Goal: Task Accomplishment & Management: Manage account settings

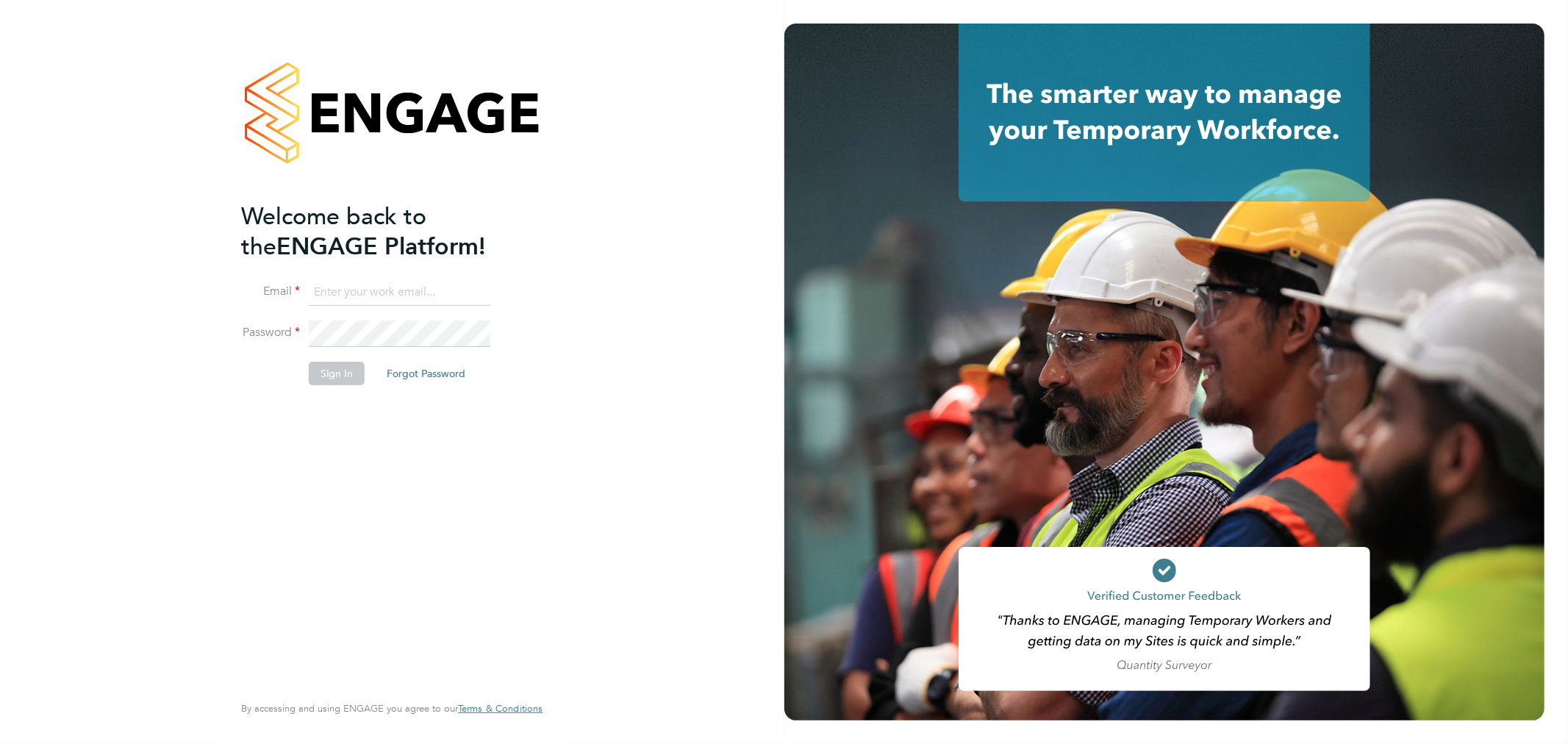
type input "mike.warwick@uk.g4s.com"
click at [322, 384] on button "Sign In" at bounding box center [336, 374] width 55 height 24
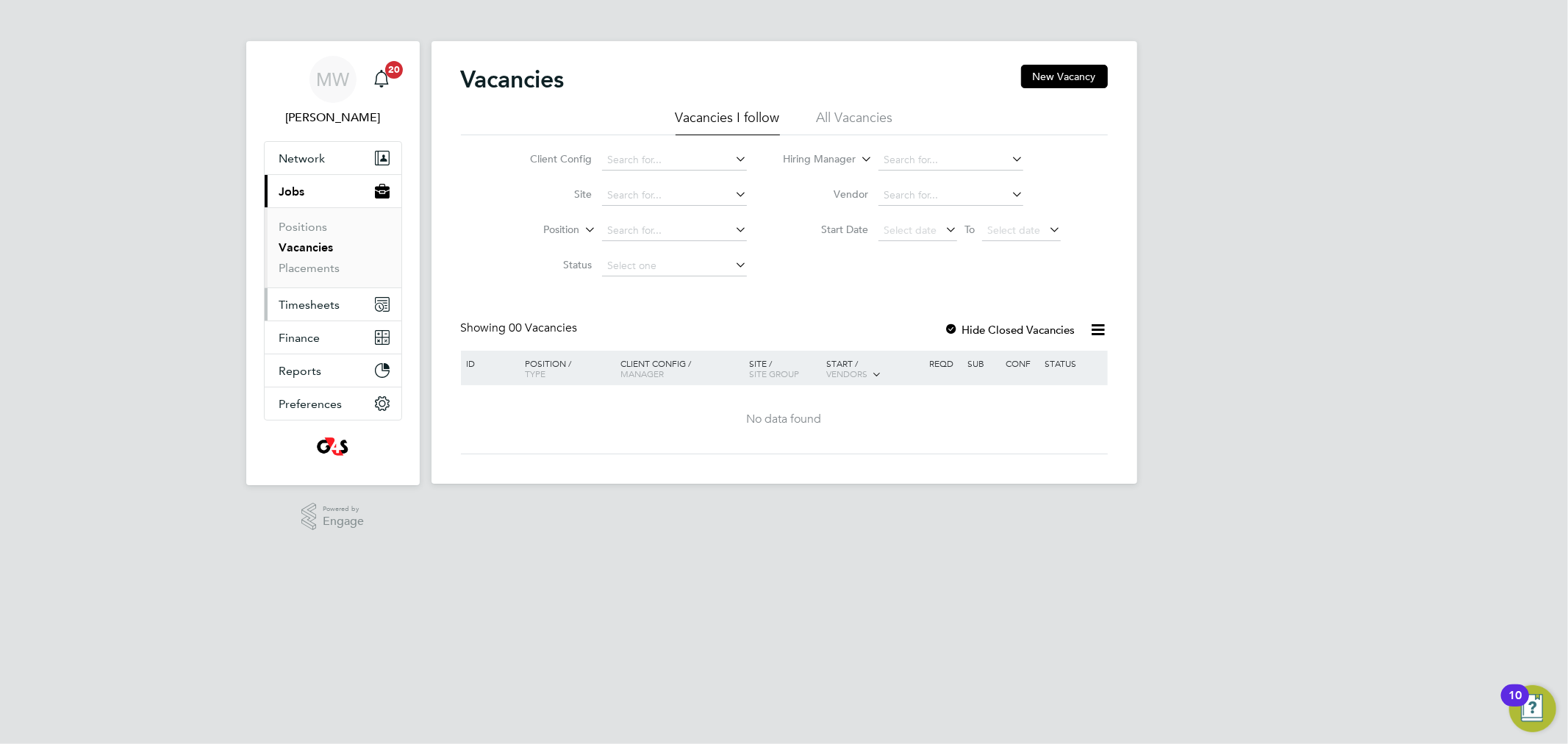
click at [311, 299] on span "Timesheets" at bounding box center [310, 305] width 61 height 14
click at [317, 258] on link "Timesheets" at bounding box center [310, 259] width 61 height 14
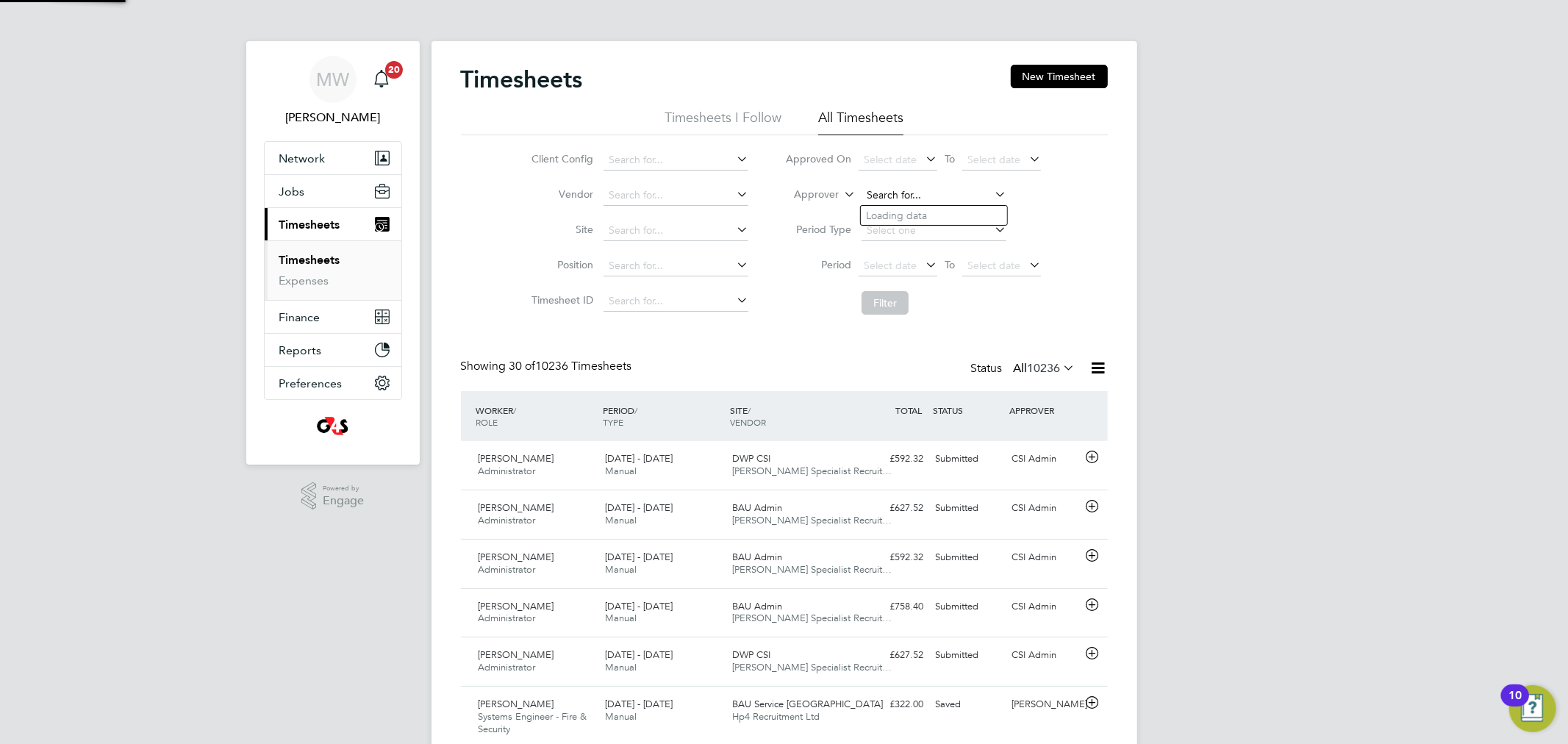
click at [897, 194] on input at bounding box center [934, 195] width 145 height 20
click at [923, 217] on li "Mike Warwick" at bounding box center [933, 215] width 146 height 20
type input "[PERSON_NAME]"
click at [880, 299] on button "Filter" at bounding box center [885, 303] width 47 height 24
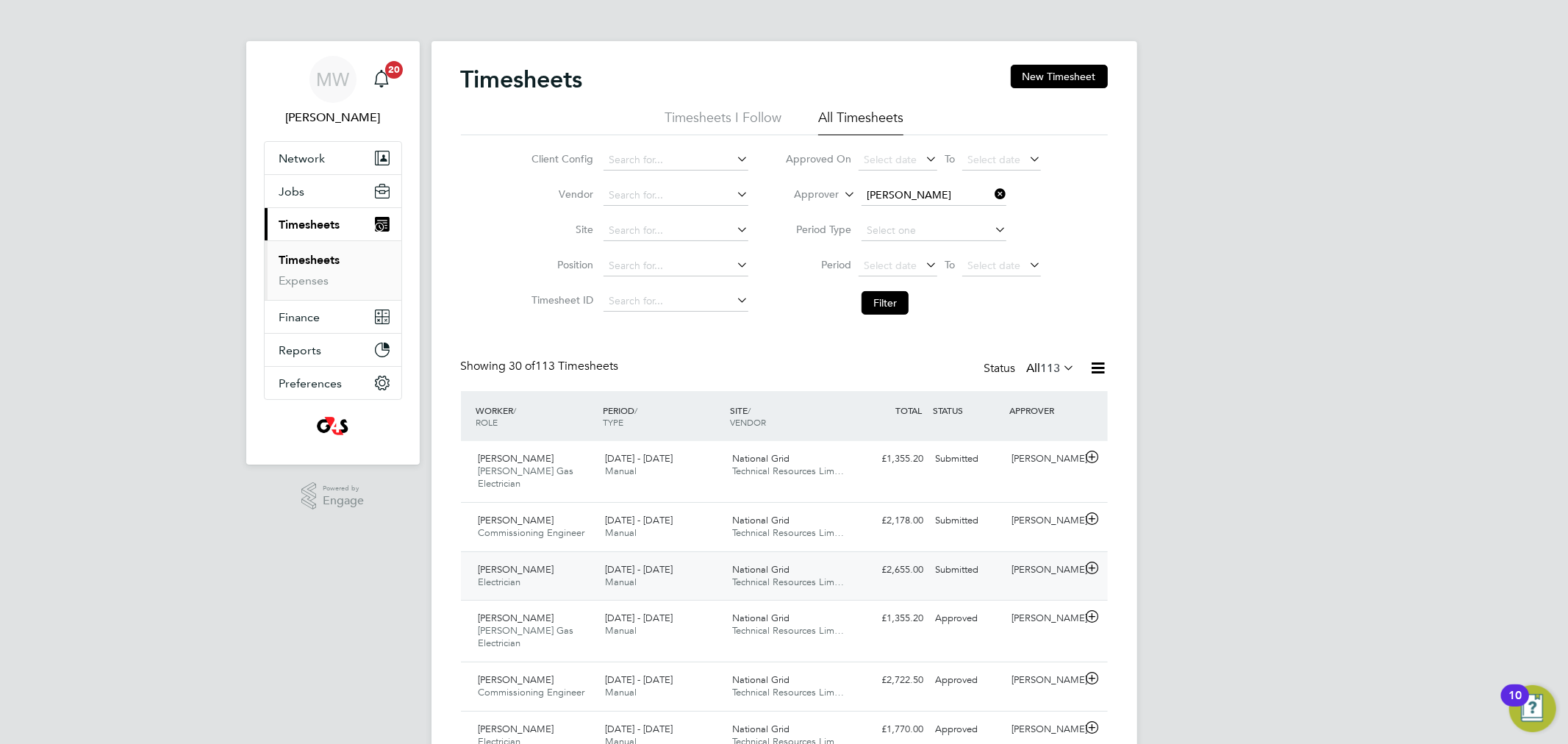
click at [763, 563] on span "National Grid" at bounding box center [760, 569] width 57 height 13
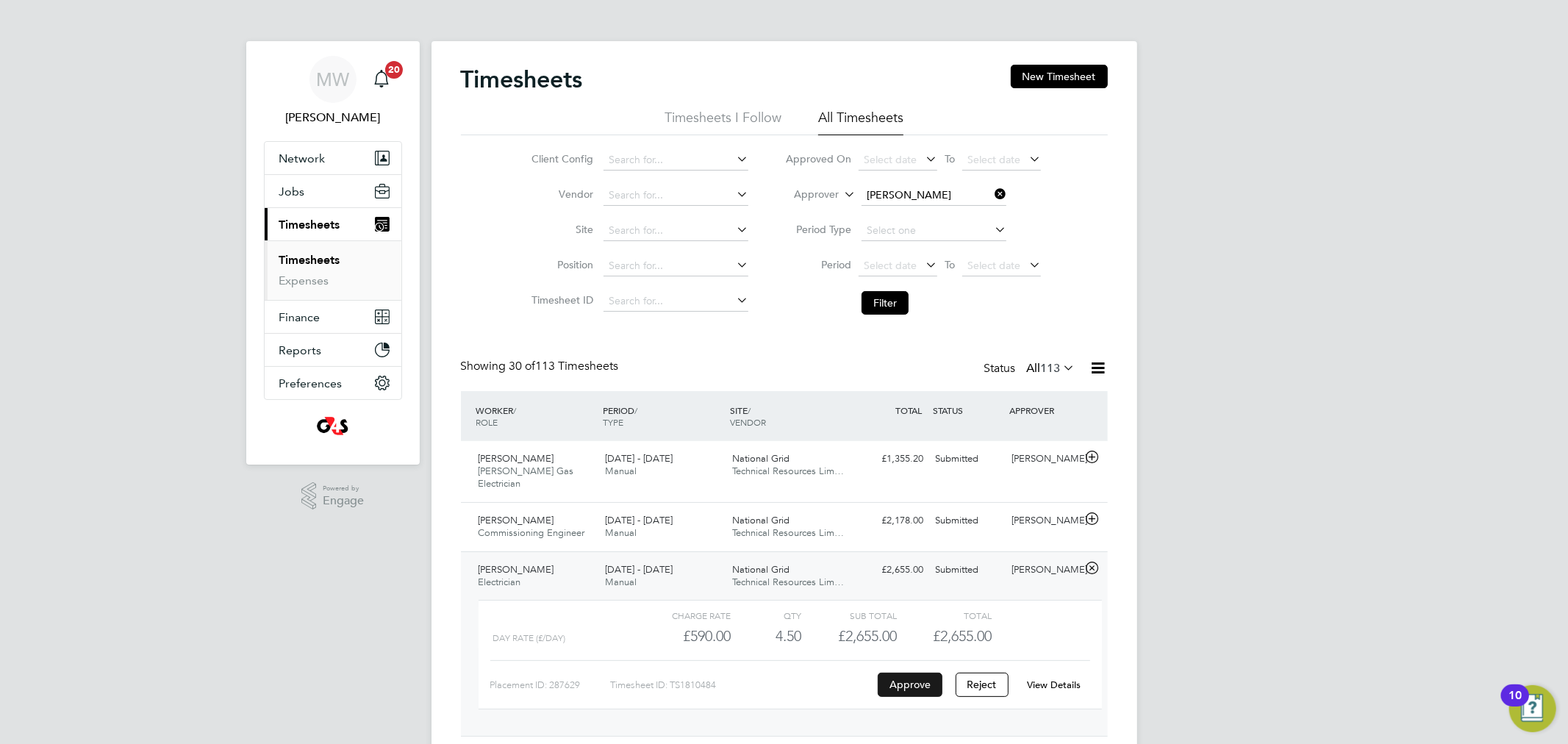
click at [907, 672] on button "Approve" at bounding box center [910, 684] width 65 height 24
click at [829, 513] on div "National Grid Technical Resources Lim…" at bounding box center [789, 526] width 127 height 37
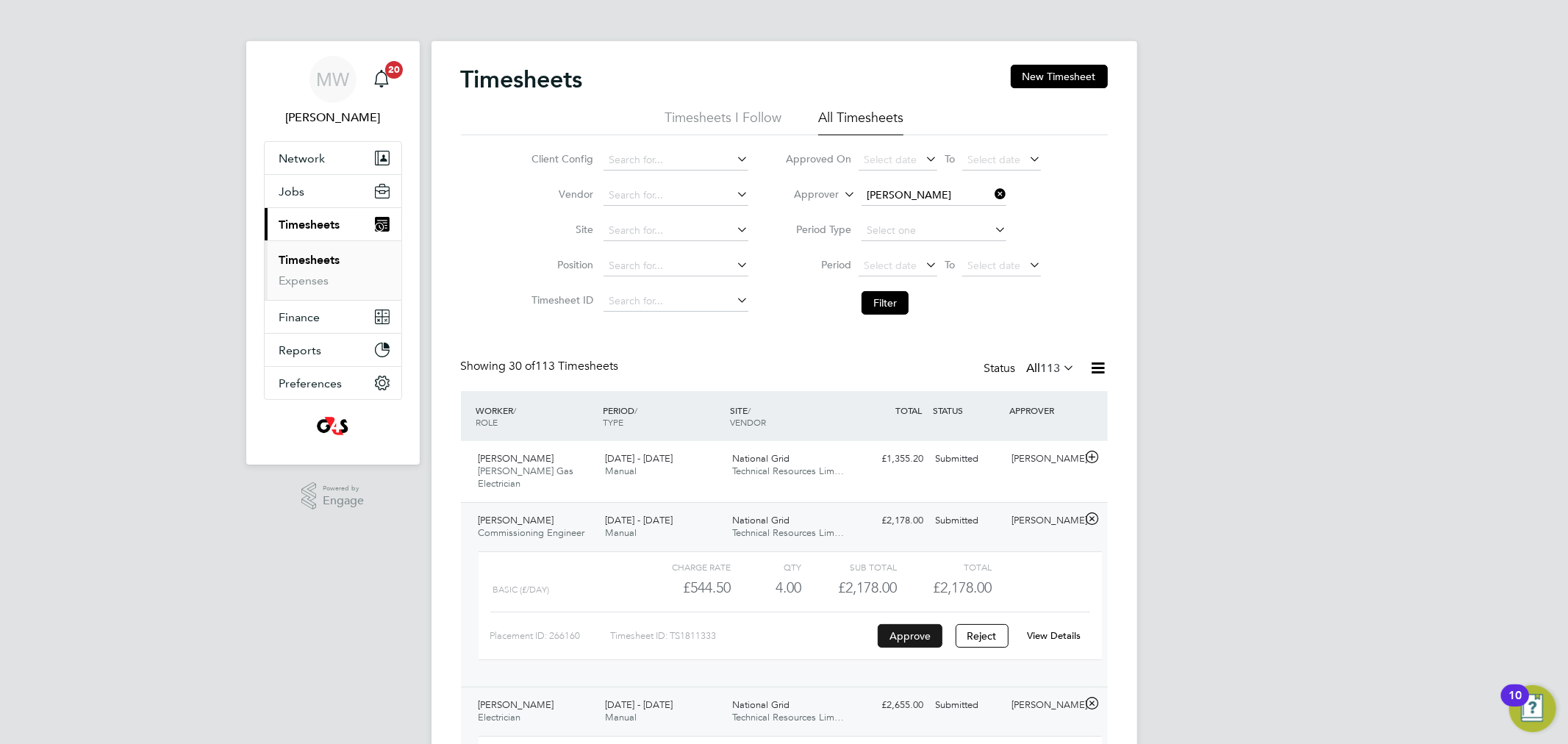
click at [894, 625] on button "Approve" at bounding box center [910, 636] width 65 height 24
click at [919, 451] on div "£1,355.20 Submitted" at bounding box center [891, 459] width 77 height 24
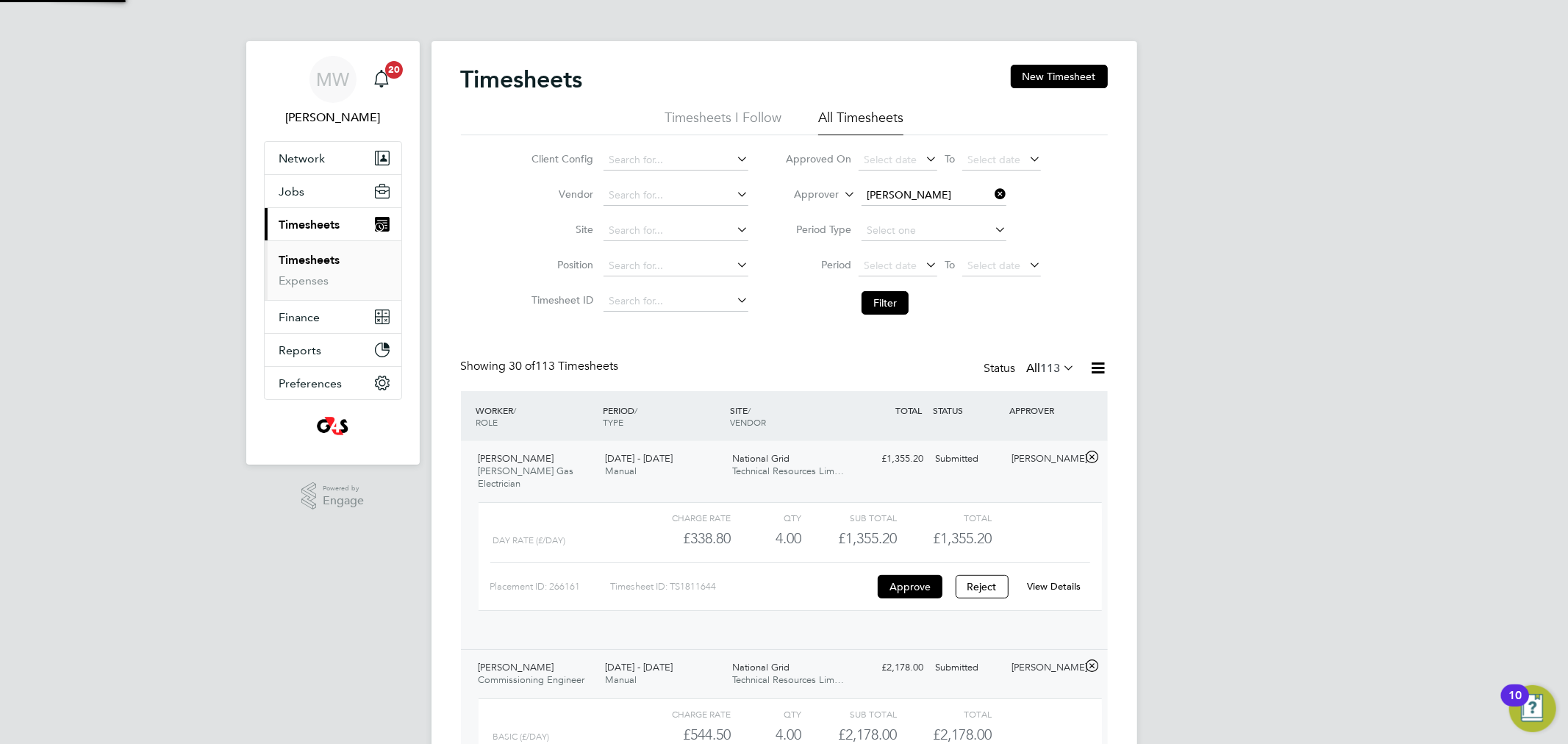
scroll to position [24, 143]
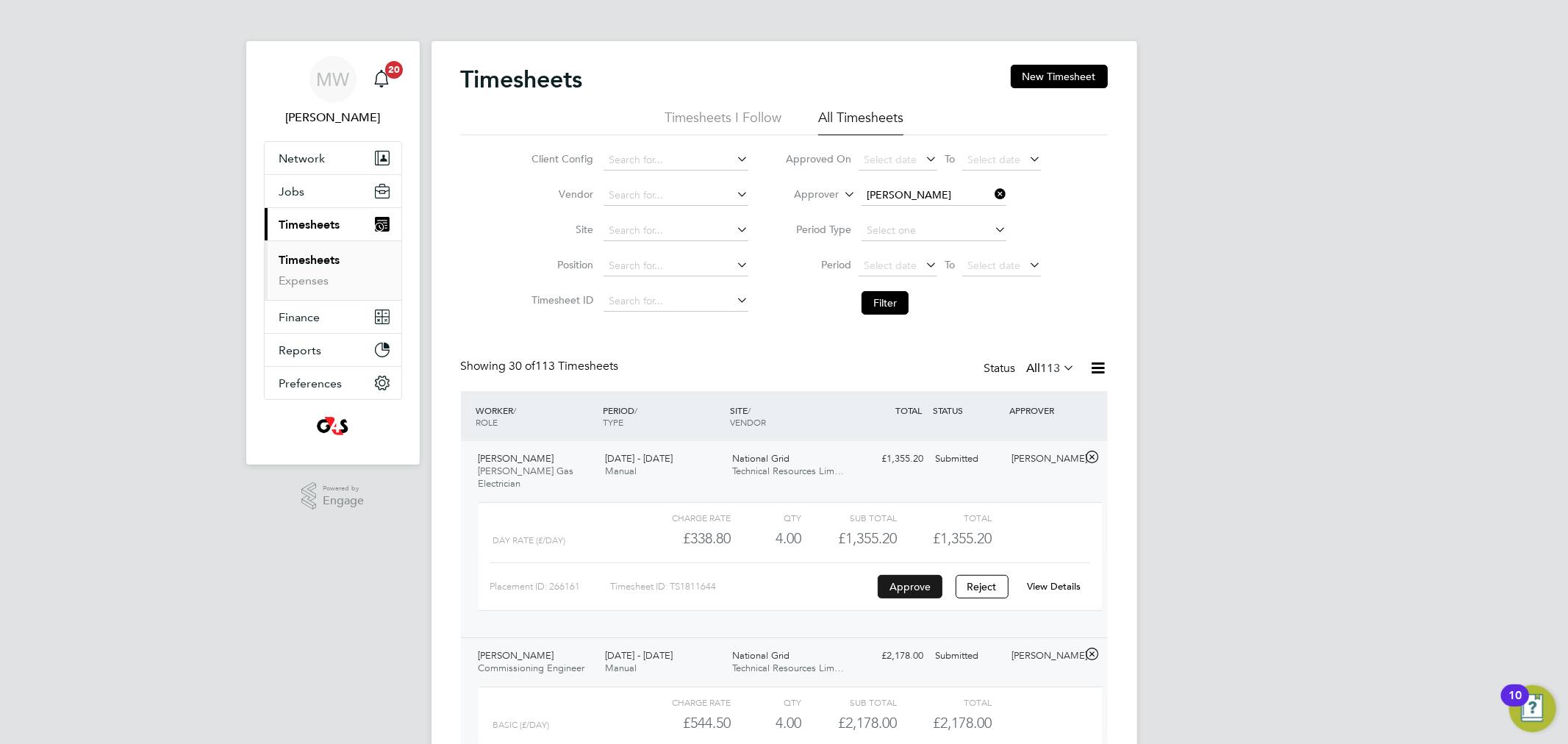
click at [905, 575] on button "Approve" at bounding box center [910, 587] width 65 height 24
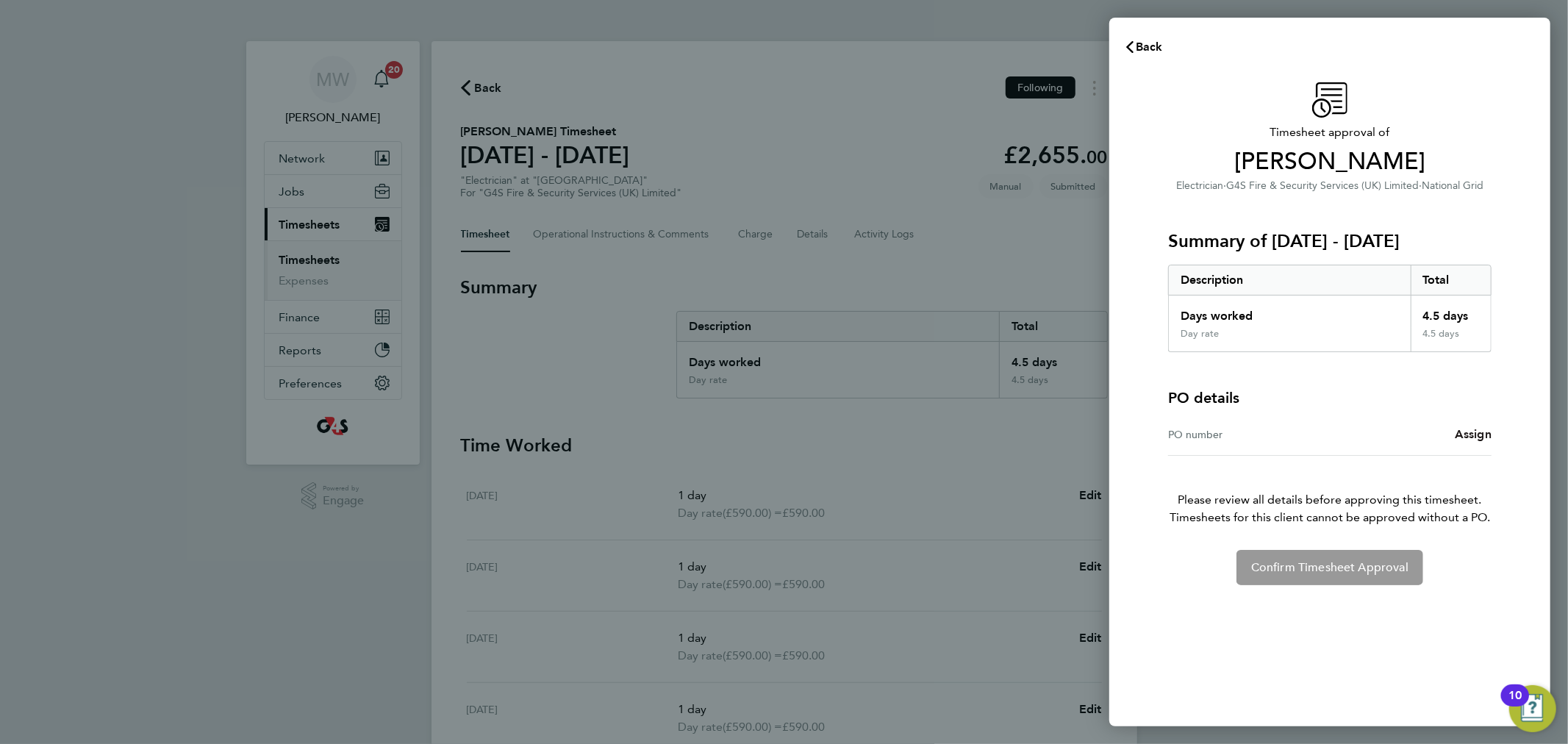
click at [1465, 428] on span "Assign" at bounding box center [1472, 434] width 37 height 14
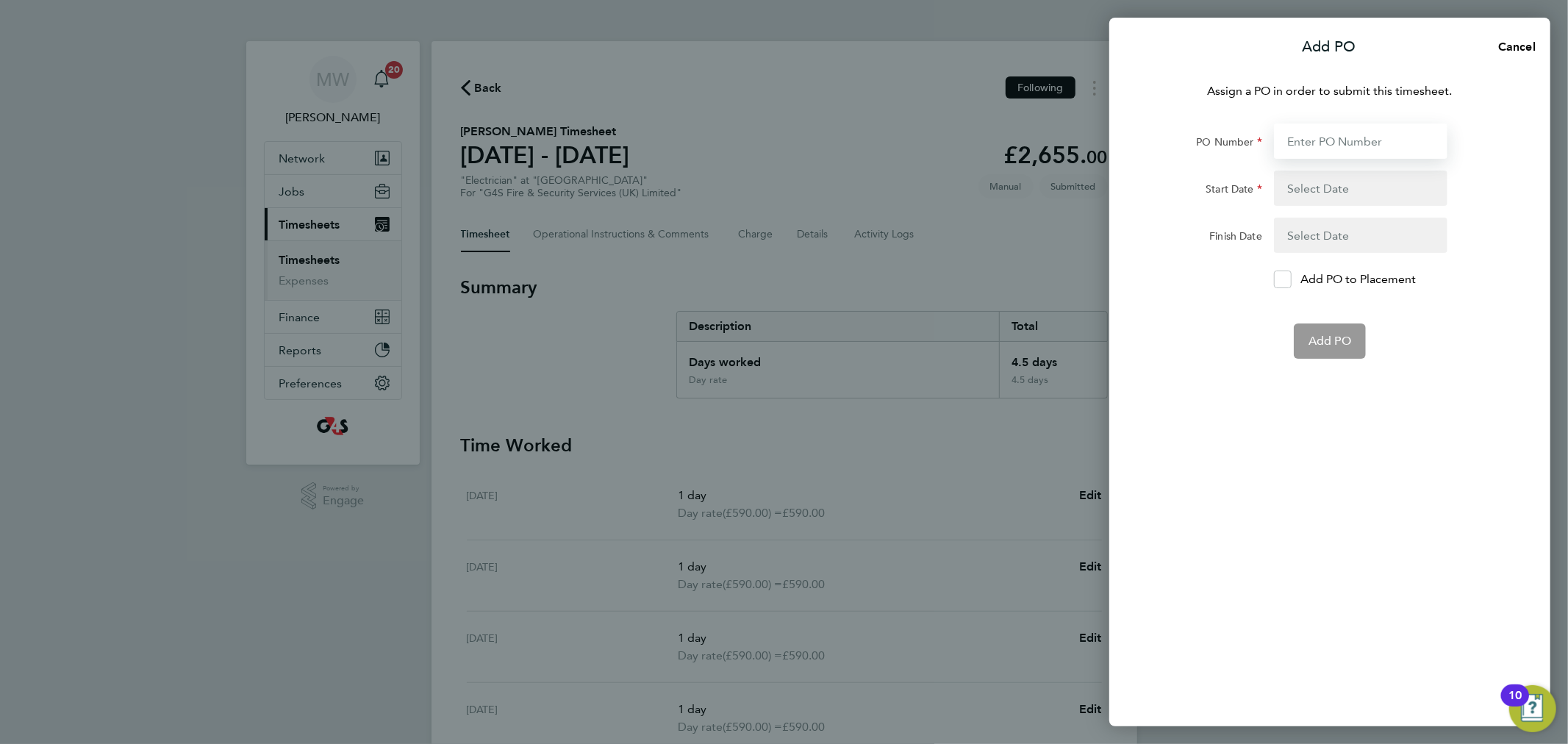
click at [1324, 146] on input "PO Number" at bounding box center [1360, 141] width 173 height 35
paste input "60SO109946 / QS64381/00"
type input "60SO109946 / QS64381/00"
click at [1298, 180] on button "button" at bounding box center [1360, 188] width 173 height 35
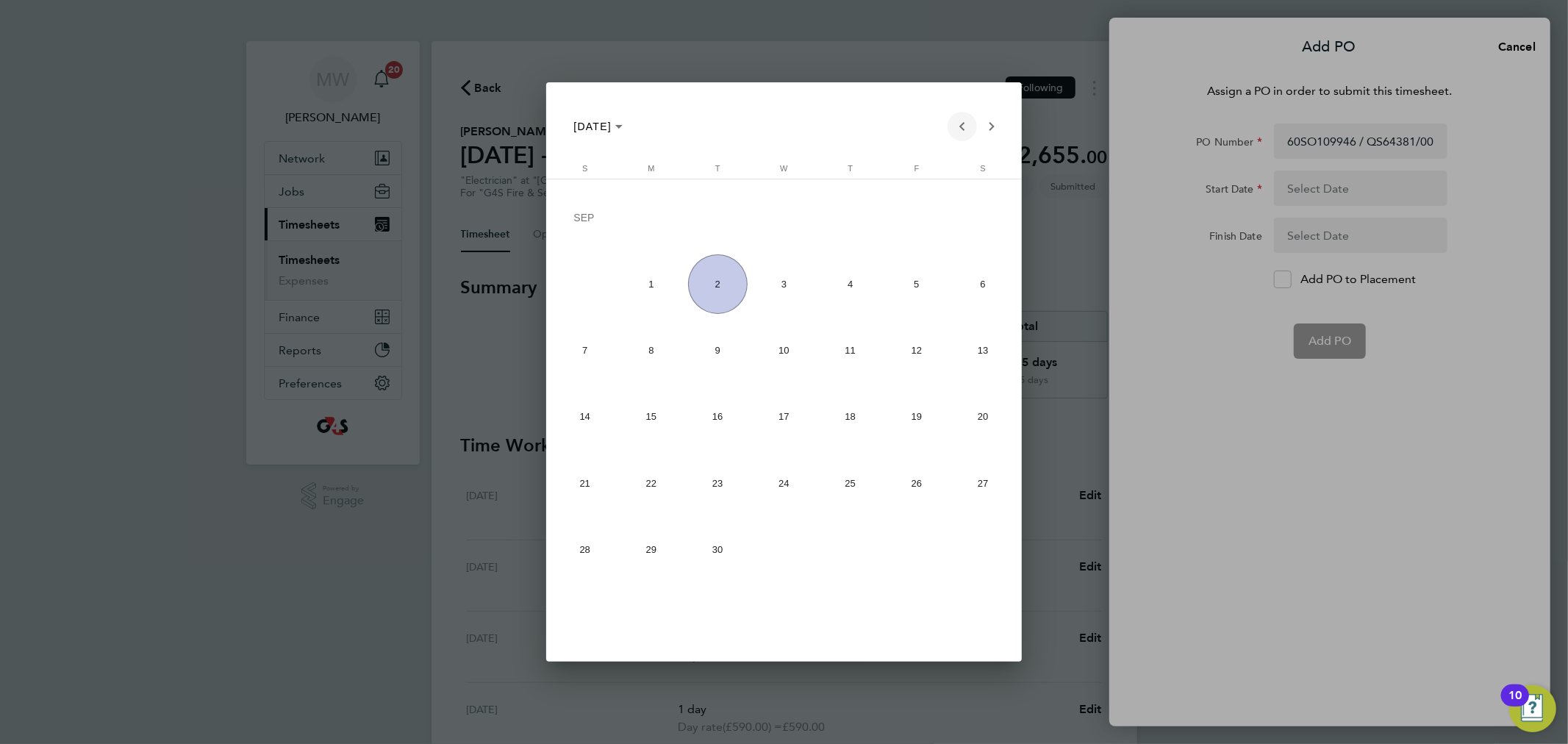
click at [959, 125] on span "Previous month" at bounding box center [962, 126] width 29 height 29
click at [662, 473] on span "25" at bounding box center [651, 487] width 60 height 60
type input "25 Aug 25"
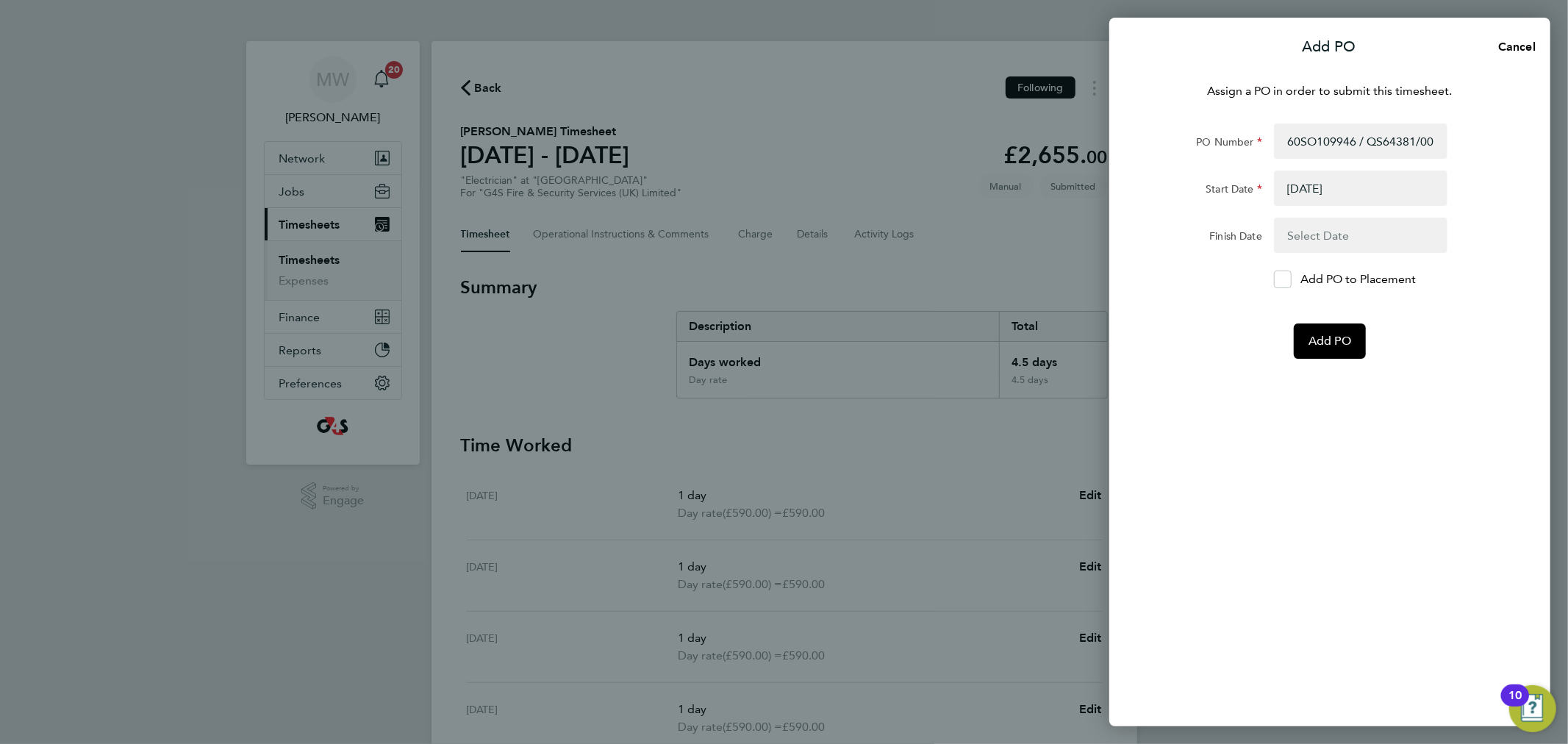
click at [1327, 225] on button "button" at bounding box center [1360, 235] width 173 height 35
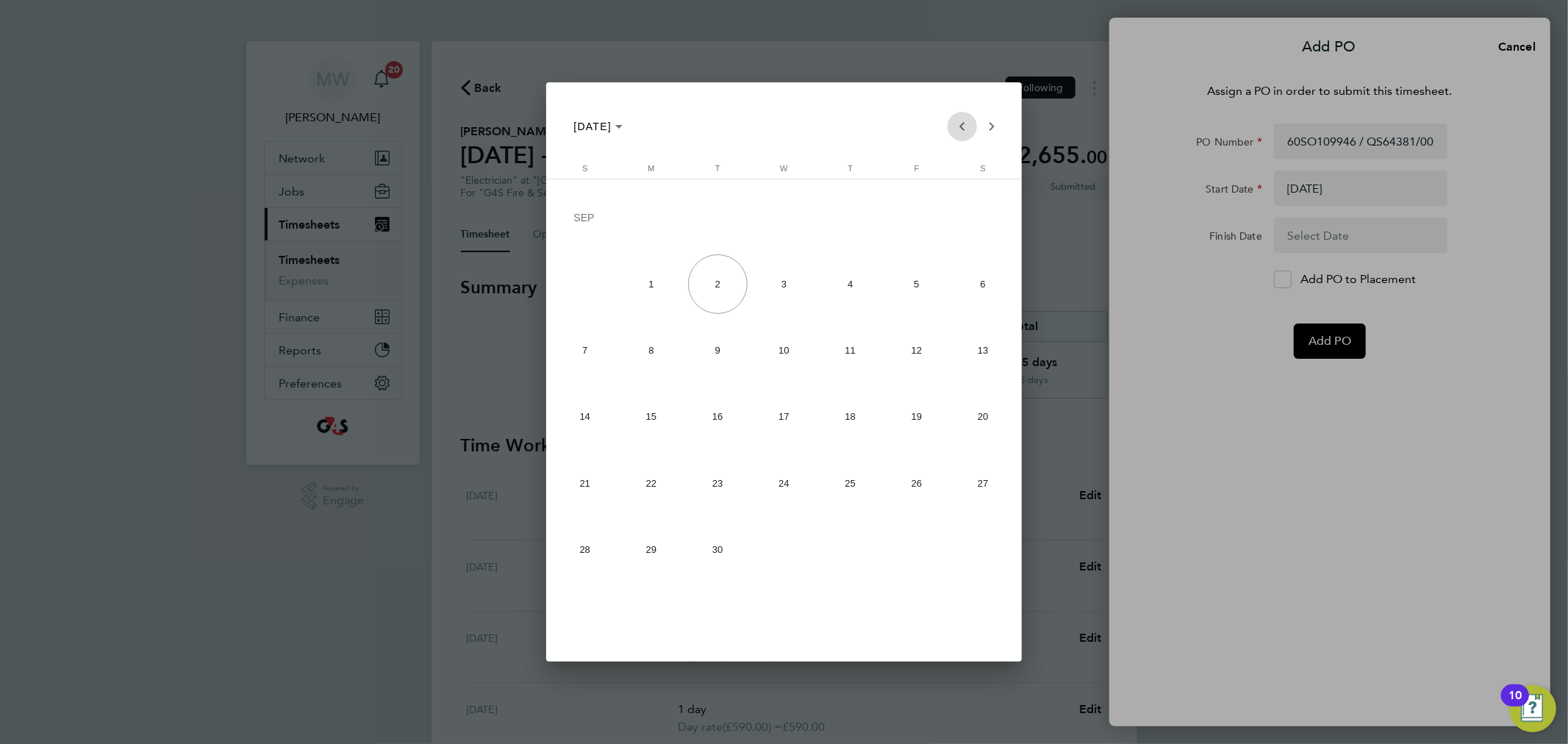
click at [956, 125] on span "Previous month" at bounding box center [962, 126] width 29 height 29
click at [911, 493] on span "29" at bounding box center [916, 487] width 60 height 60
type input "[DATE]"
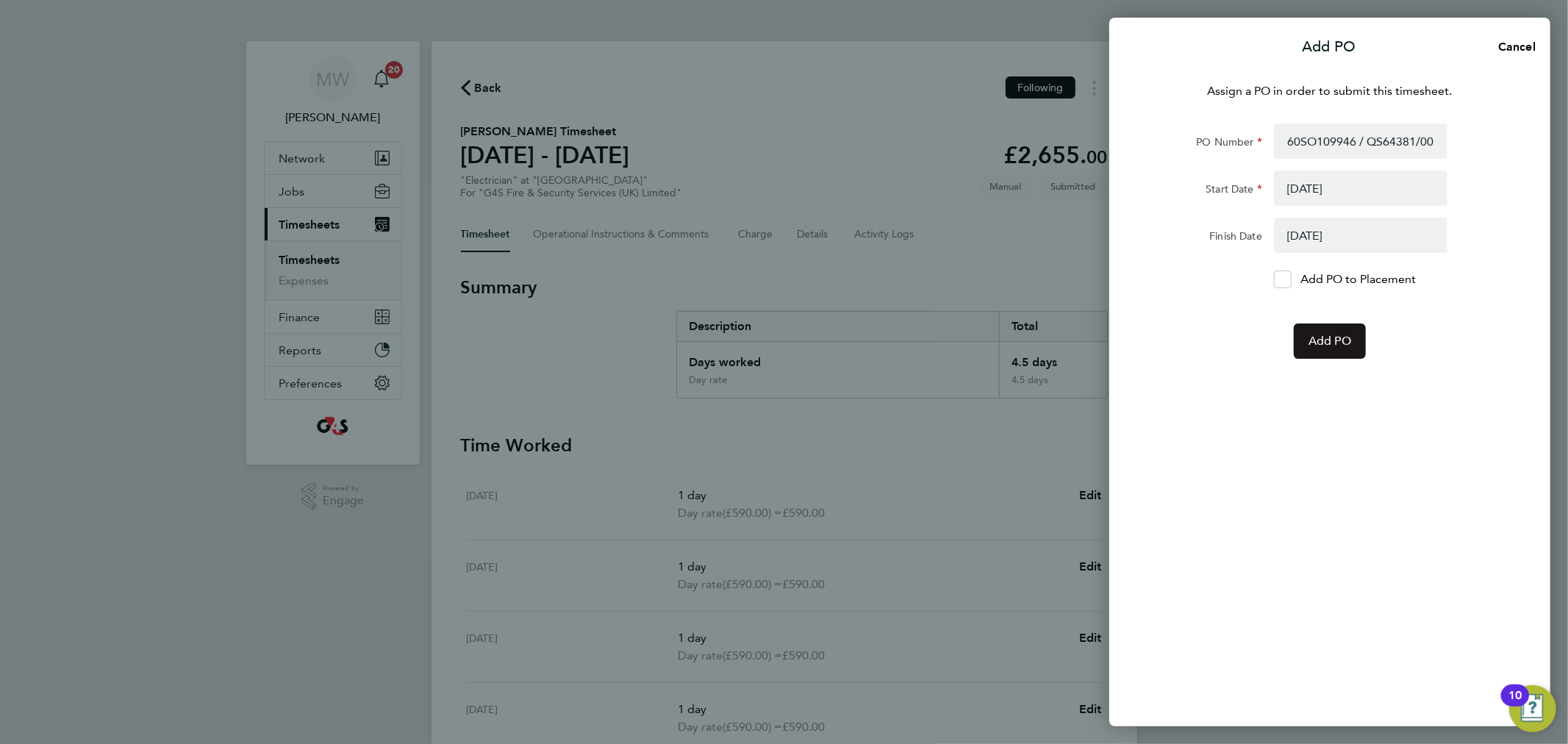
click at [1331, 343] on span "Add PO" at bounding box center [1330, 340] width 43 height 15
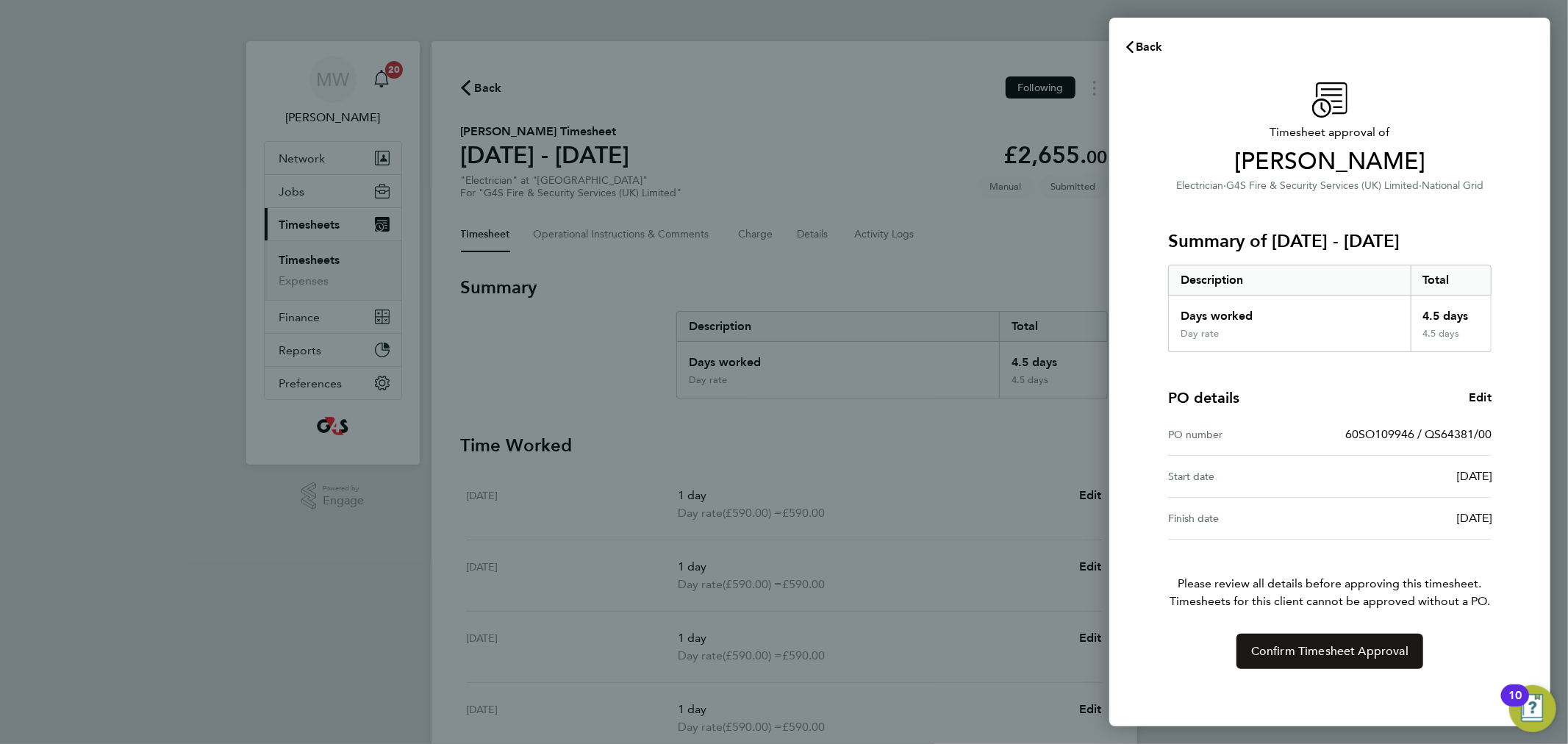
click at [1306, 648] on span "Confirm Timesheet Approval" at bounding box center [1329, 651] width 157 height 15
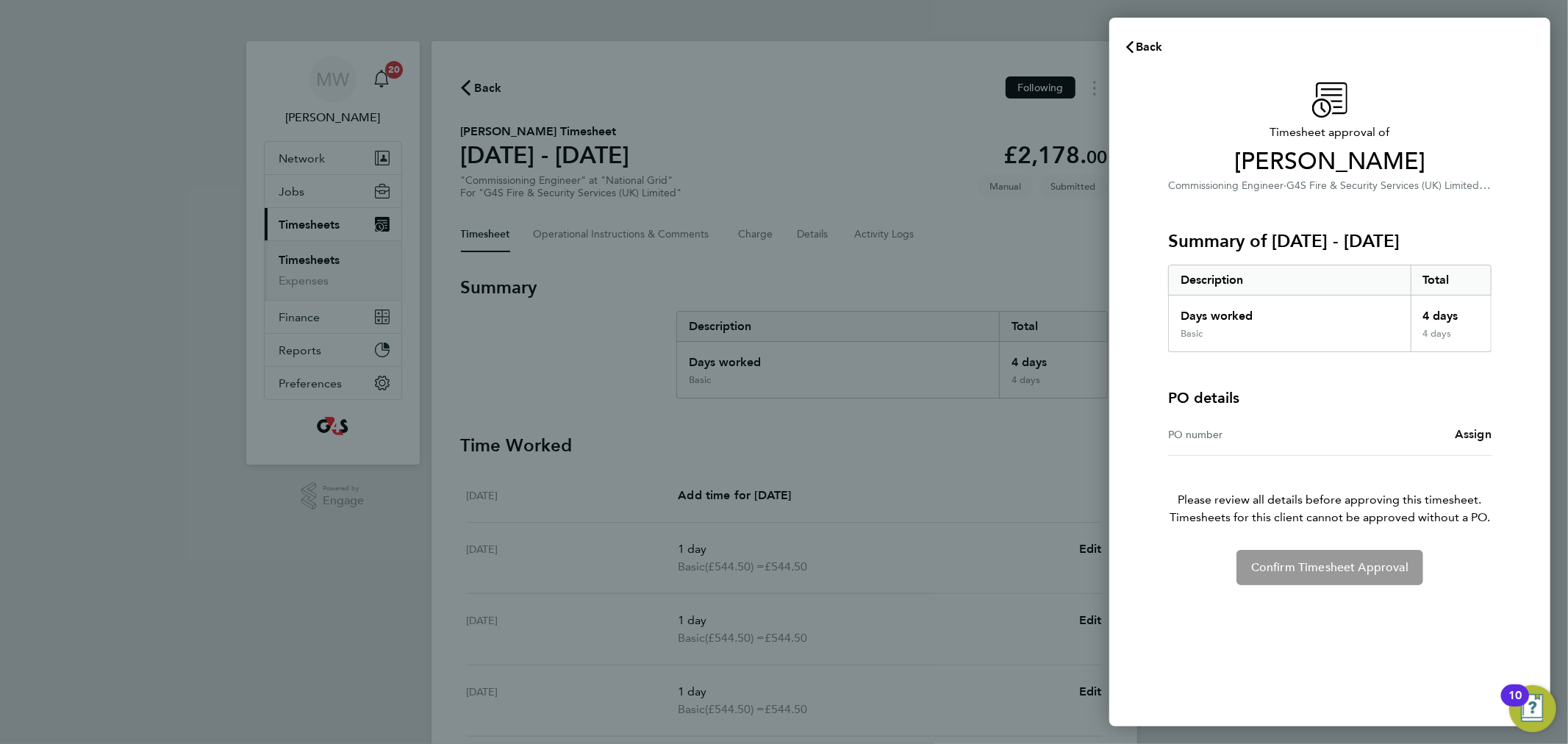
click at [1460, 432] on span "Assign" at bounding box center [1472, 434] width 37 height 14
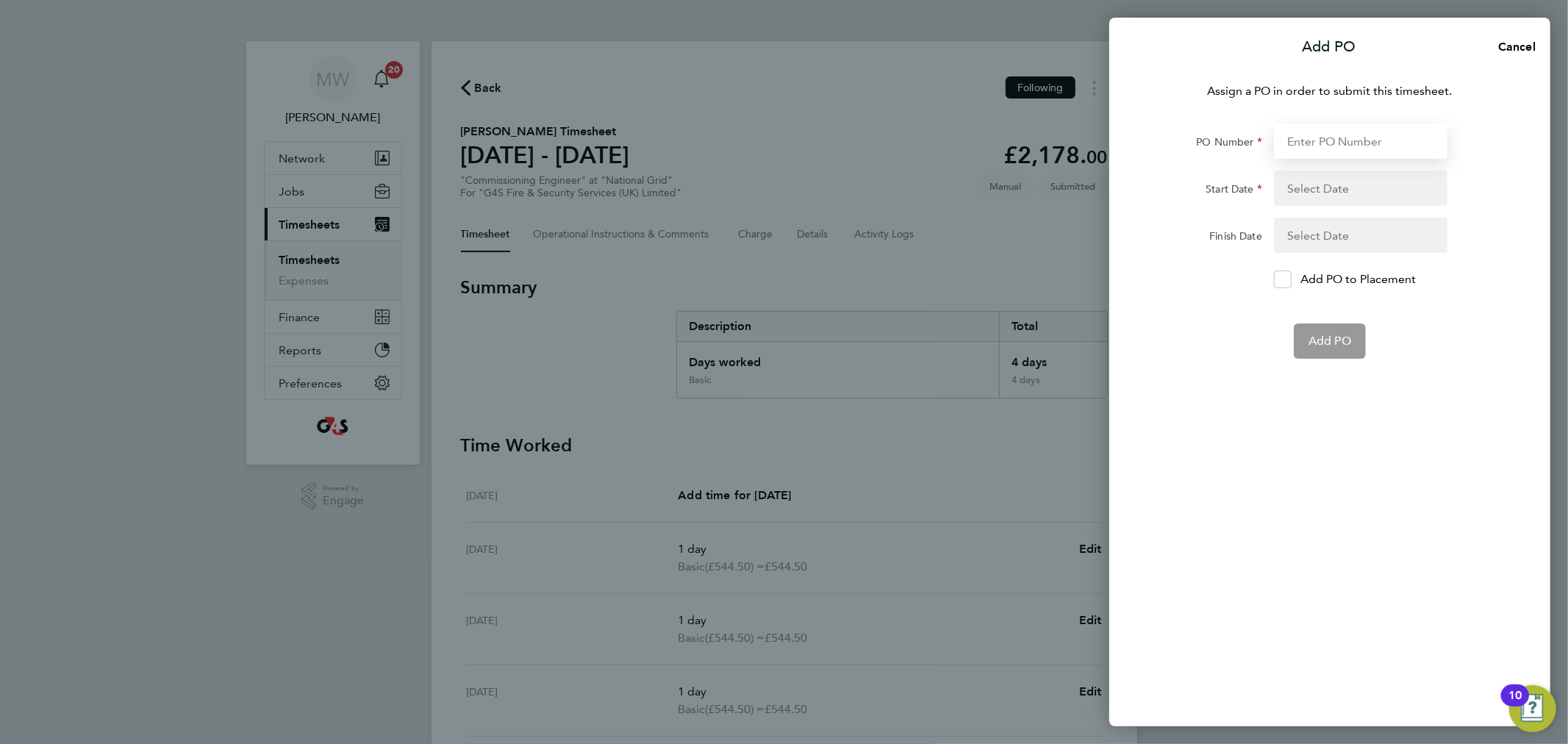
click at [1335, 140] on input "PO Number" at bounding box center [1360, 141] width 173 height 35
paste input "60SO109944 / QS64381/00"
type input "60SO109944 / QS64381/00"
click at [1314, 184] on button "button" at bounding box center [1360, 188] width 173 height 35
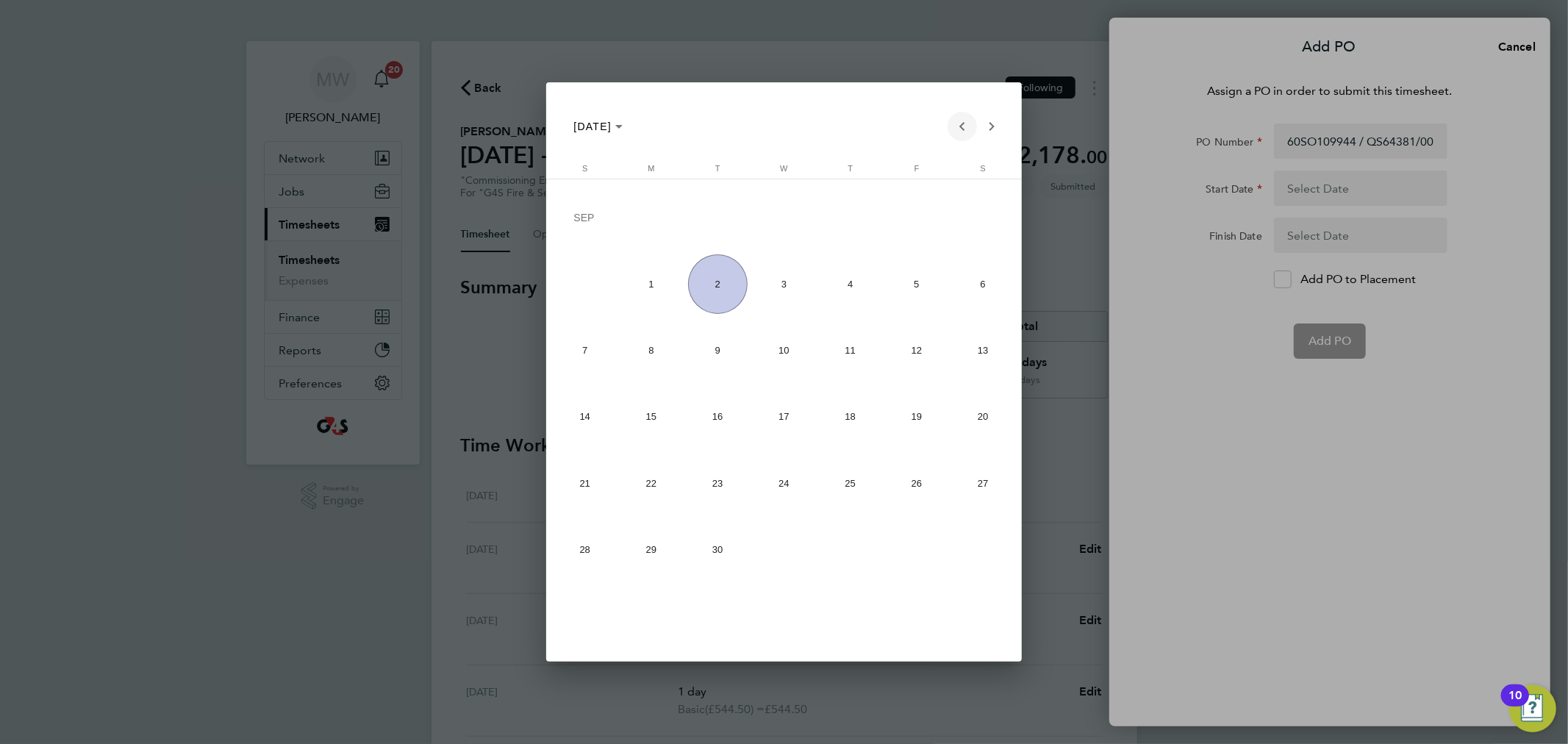
click at [959, 119] on span "Previous month" at bounding box center [962, 126] width 29 height 29
drag, startPoint x: 720, startPoint y: 481, endPoint x: 792, endPoint y: 419, distance: 95.0
click at [721, 481] on span "26" at bounding box center [717, 487] width 60 height 60
type input "[DATE]"
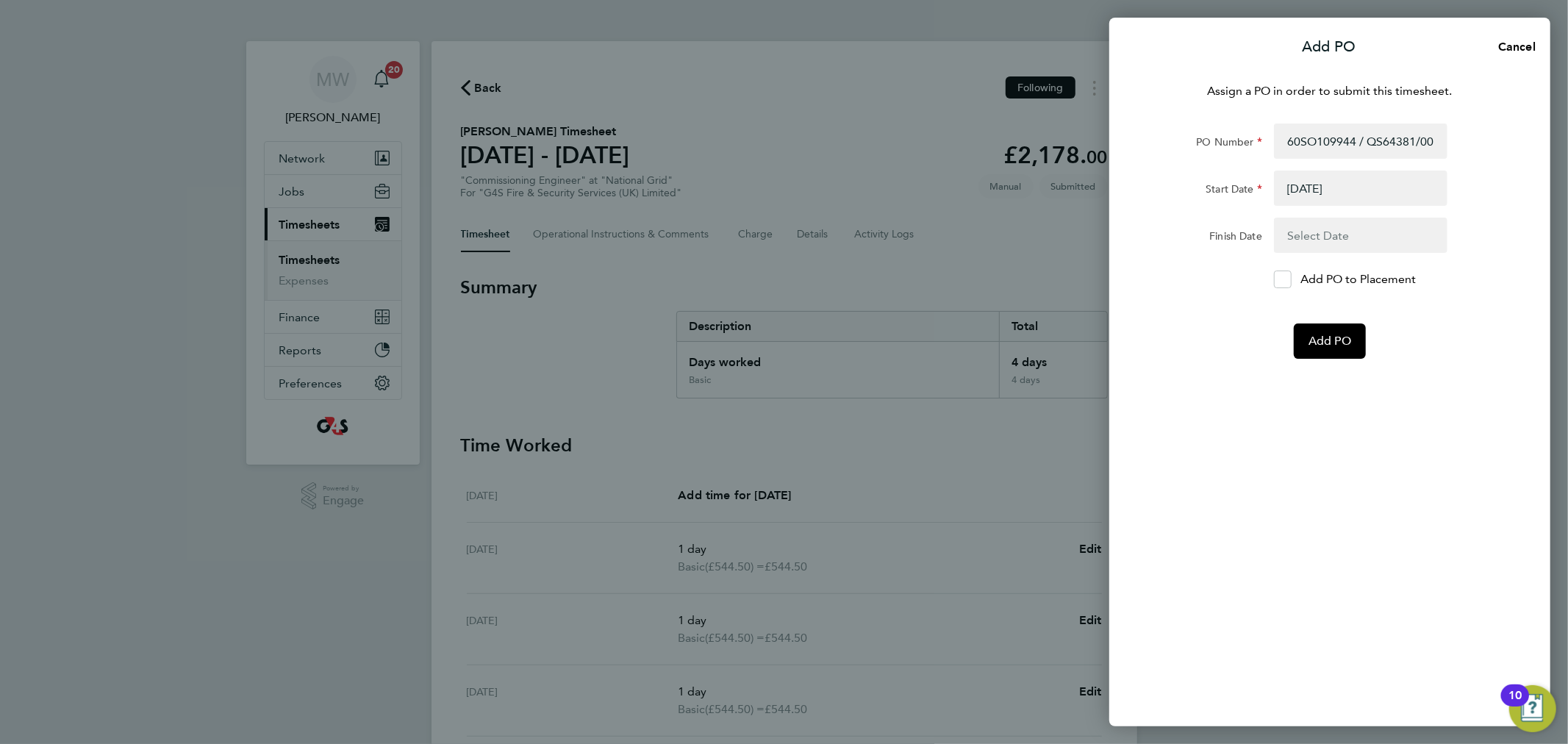
click at [1294, 226] on button "button" at bounding box center [1360, 235] width 173 height 35
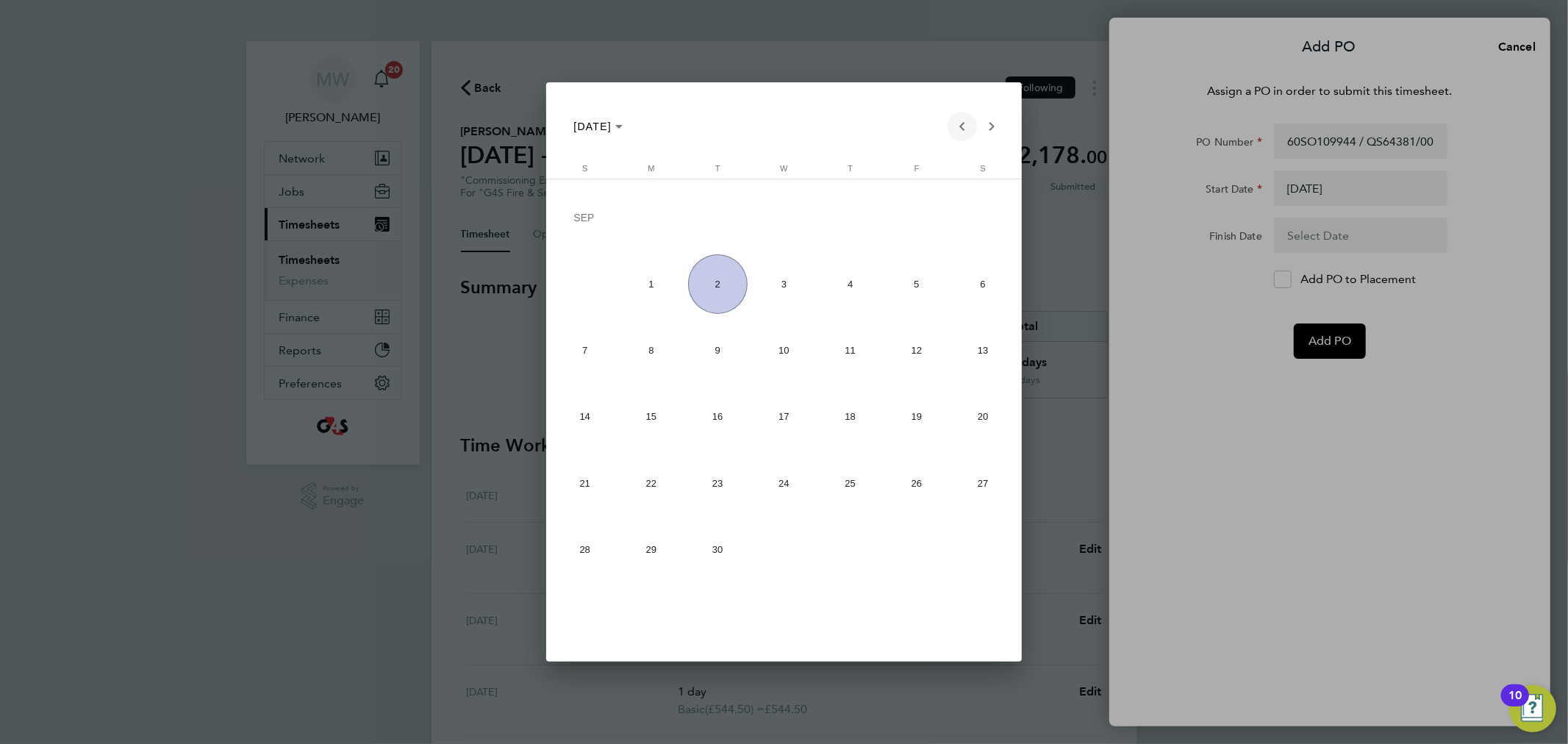
click at [958, 125] on span "Previous month" at bounding box center [962, 126] width 29 height 29
click at [909, 489] on span "29" at bounding box center [916, 487] width 60 height 60
type input "[DATE]"
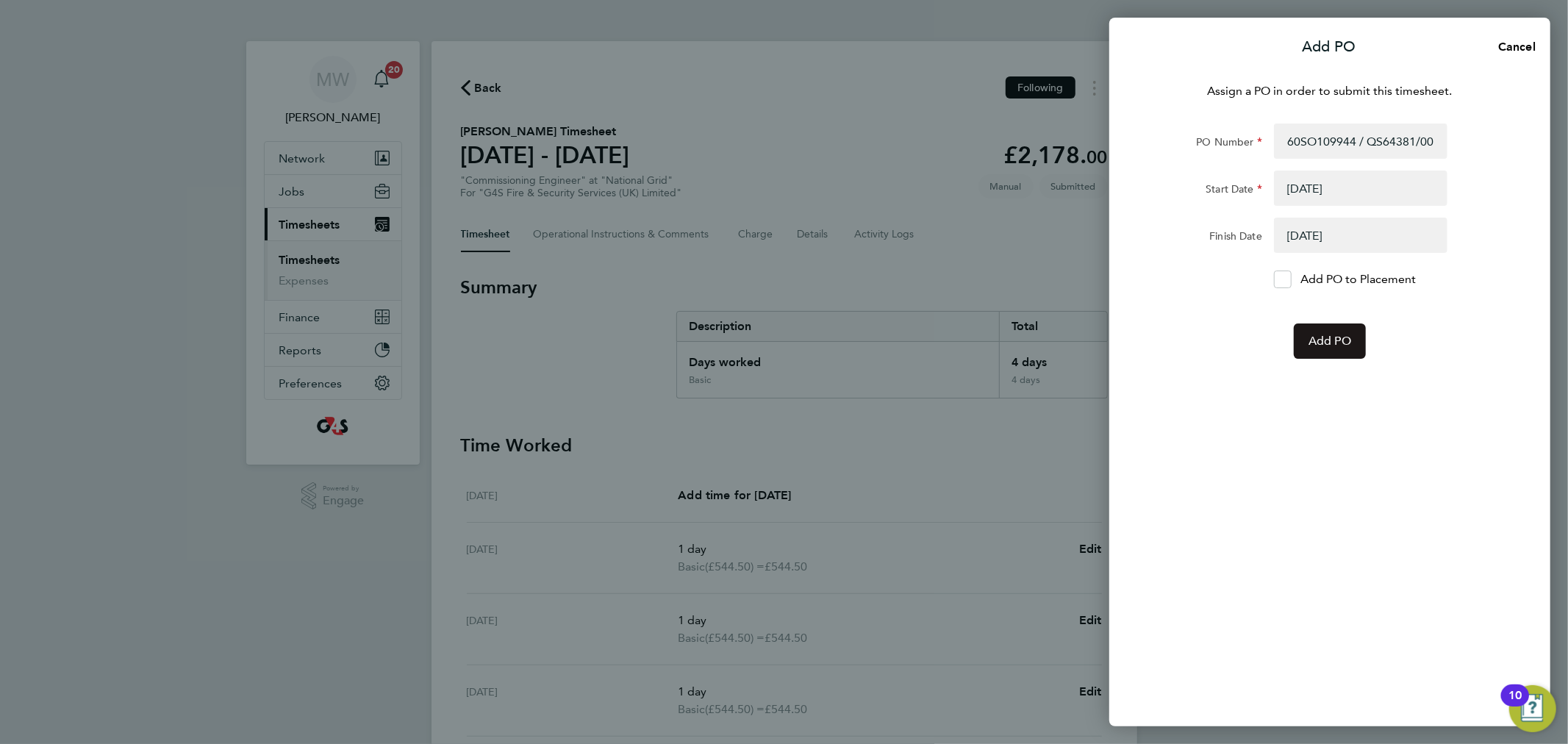
click at [1321, 338] on span "Add PO" at bounding box center [1330, 340] width 43 height 15
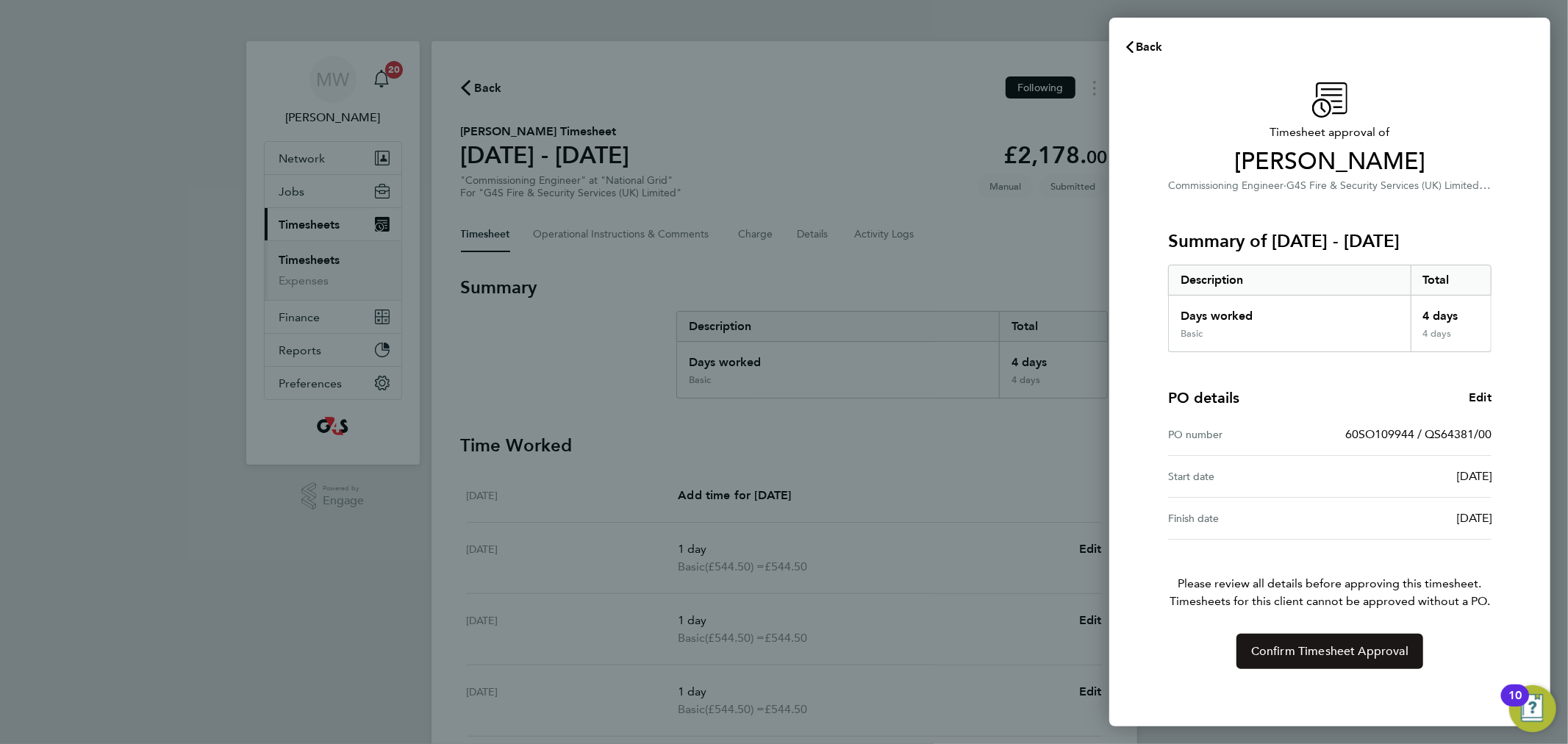
click at [1346, 657] on span "Confirm Timesheet Approval" at bounding box center [1329, 651] width 157 height 15
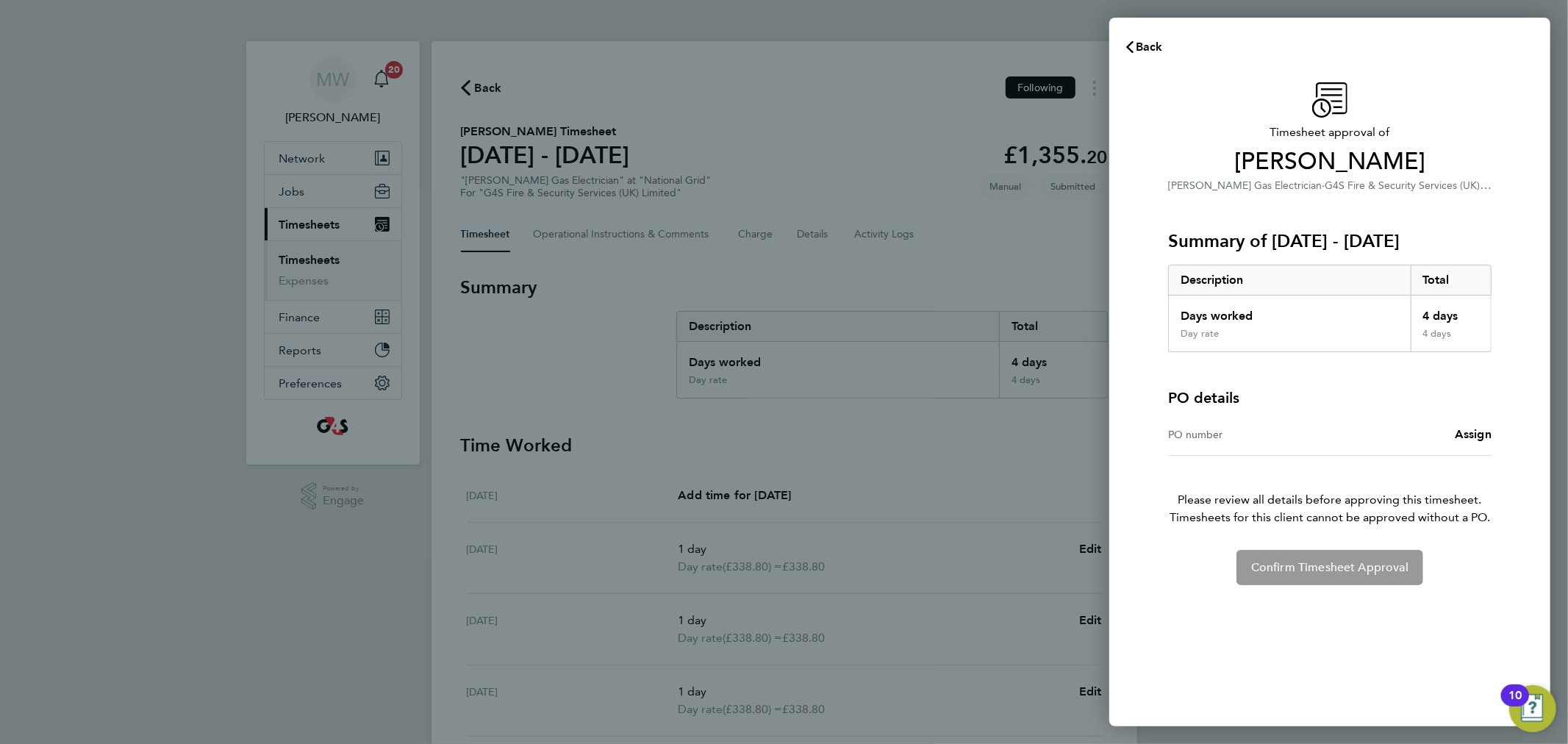
click at [1470, 424] on div "PO number Assign" at bounding box center [1329, 434] width 323 height 42
click at [1470, 432] on span "Assign" at bounding box center [1472, 434] width 37 height 14
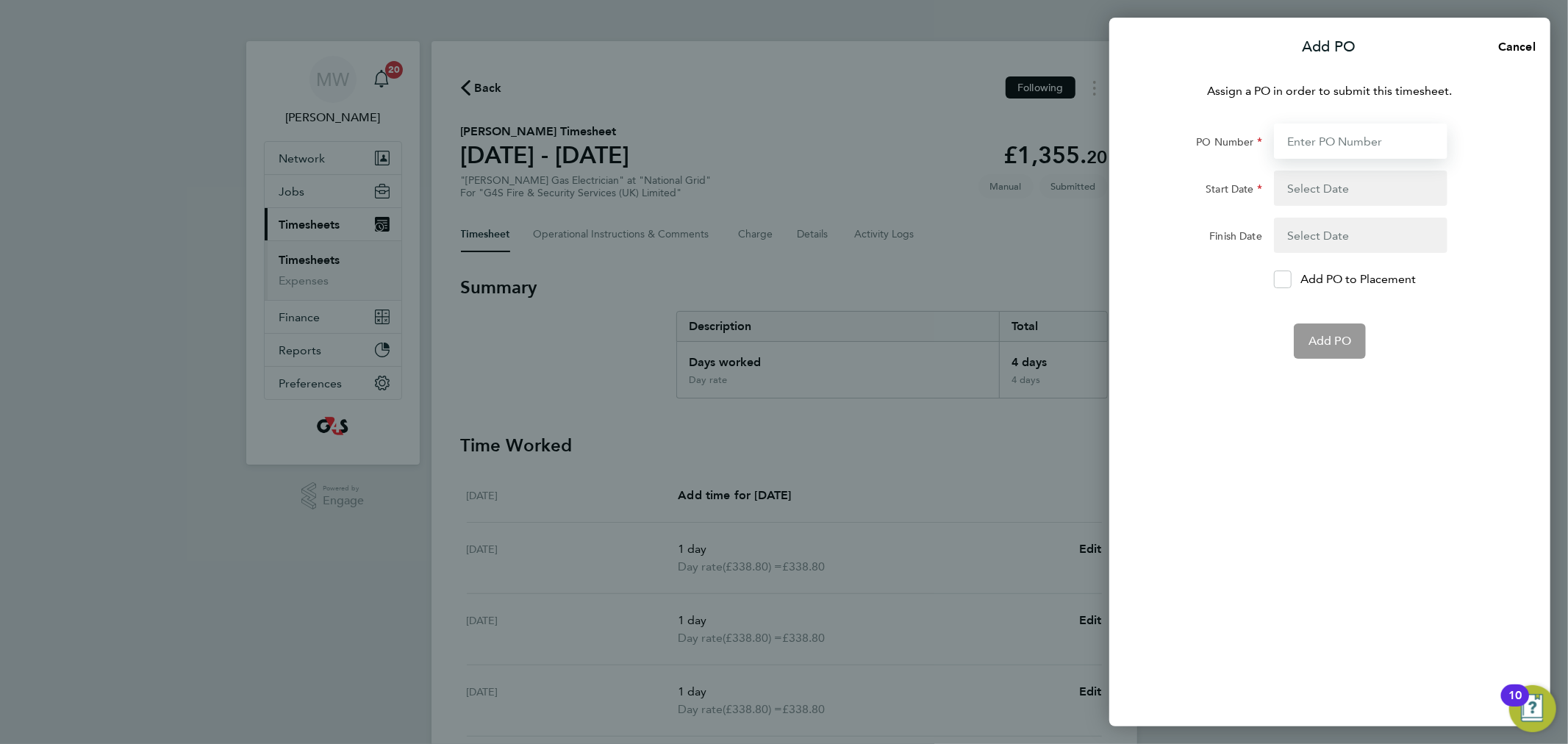
click at [1323, 140] on input "PO Number" at bounding box center [1360, 141] width 173 height 35
paste input "60SO109945 / QS64381/00"
type input "60SO109945 / QS64381/00"
click at [1298, 187] on button "button" at bounding box center [1360, 188] width 173 height 35
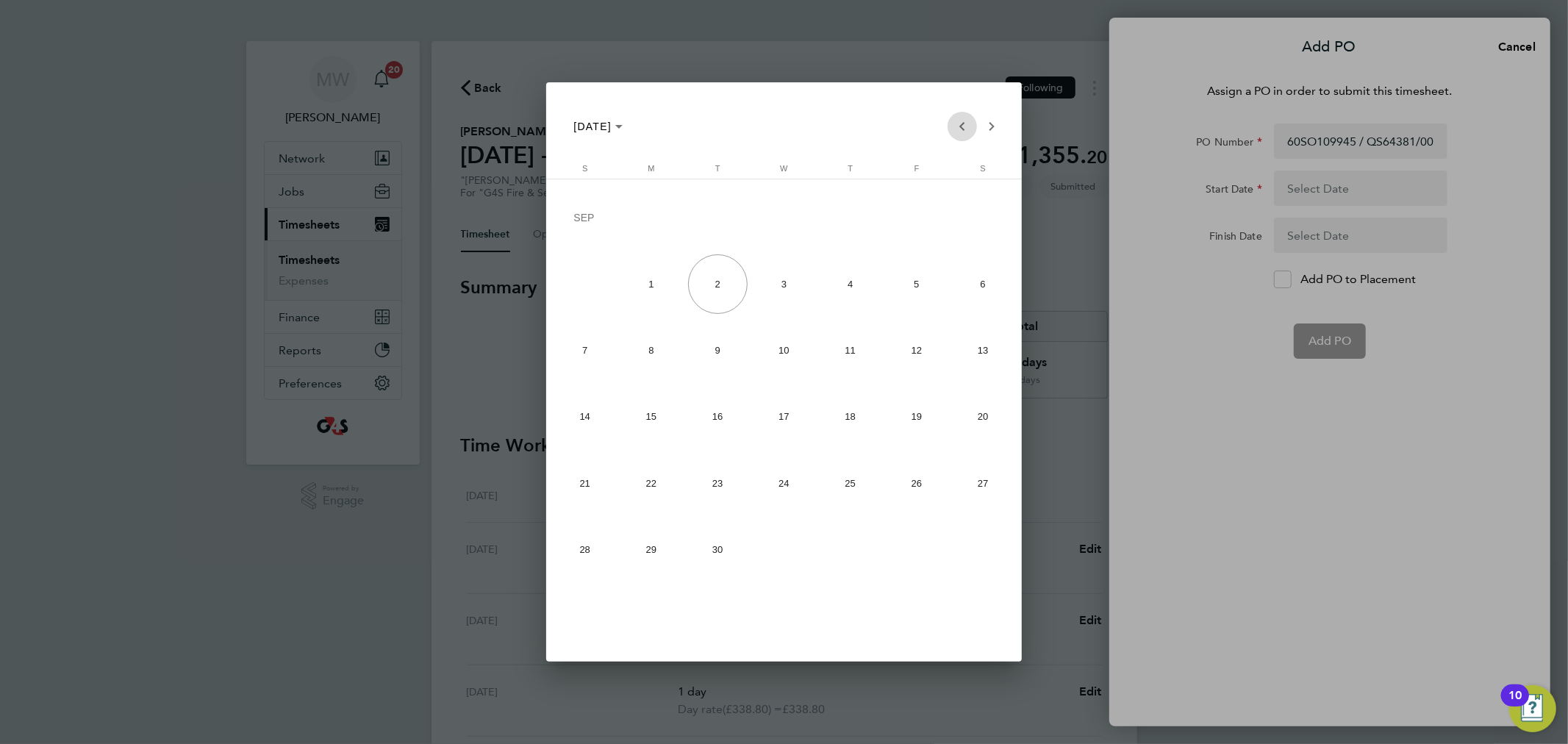
click at [959, 126] on span "Previous month" at bounding box center [962, 126] width 29 height 29
click at [706, 480] on span "26" at bounding box center [717, 487] width 60 height 60
type input "[DATE]"
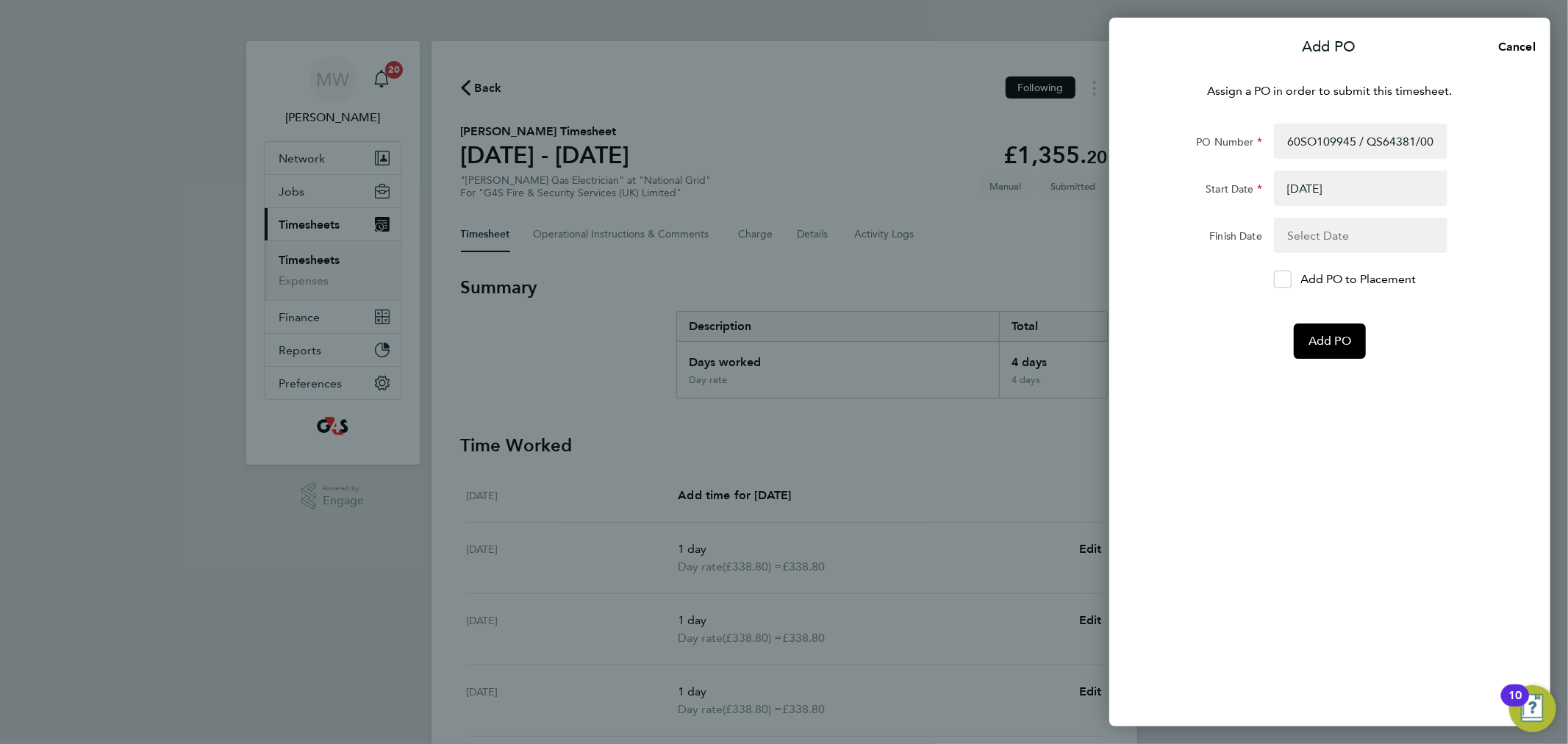
click at [1290, 243] on button "button" at bounding box center [1360, 235] width 173 height 35
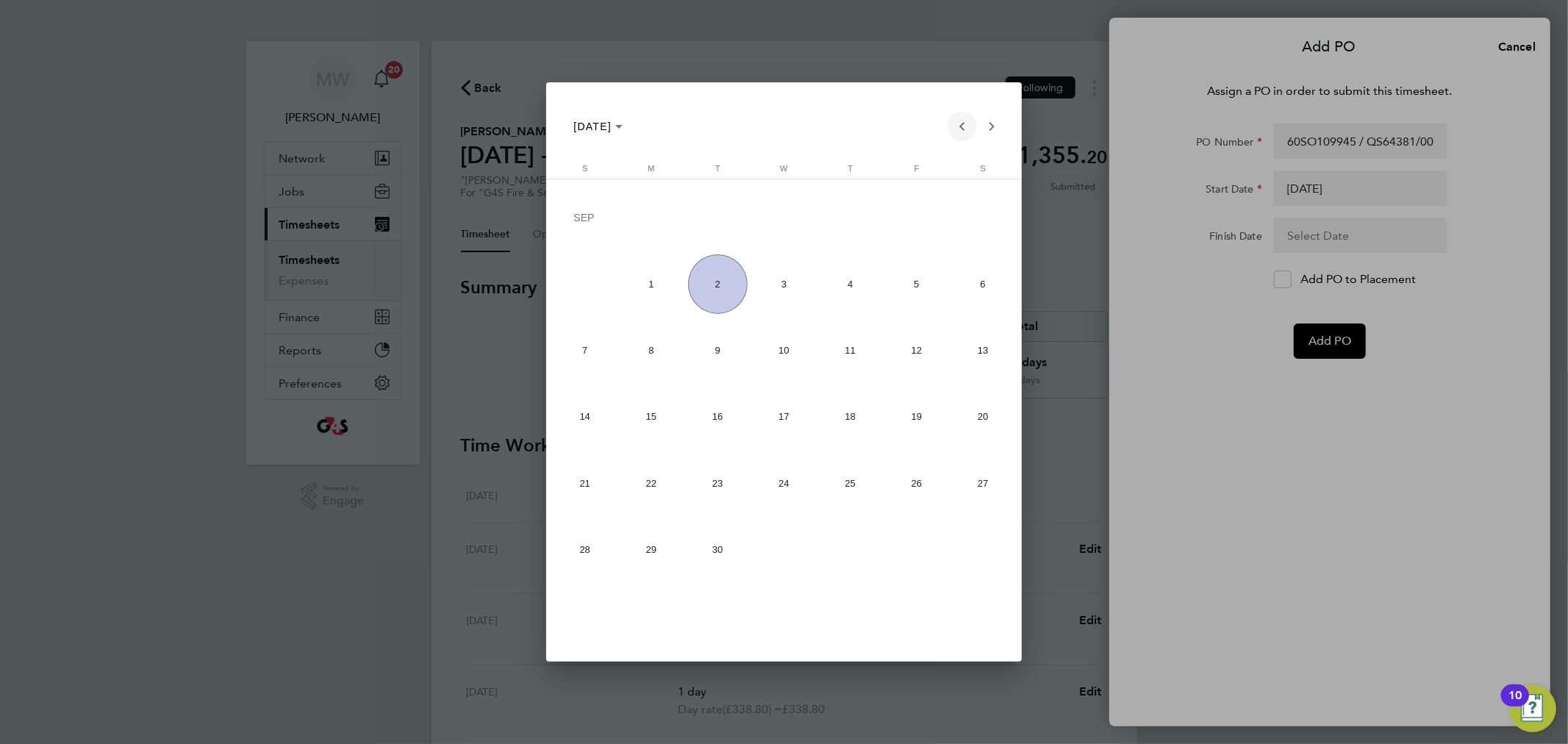
click at [958, 115] on span "Previous month" at bounding box center [962, 126] width 29 height 29
click at [928, 482] on span "29" at bounding box center [916, 487] width 60 height 60
type input "[DATE]"
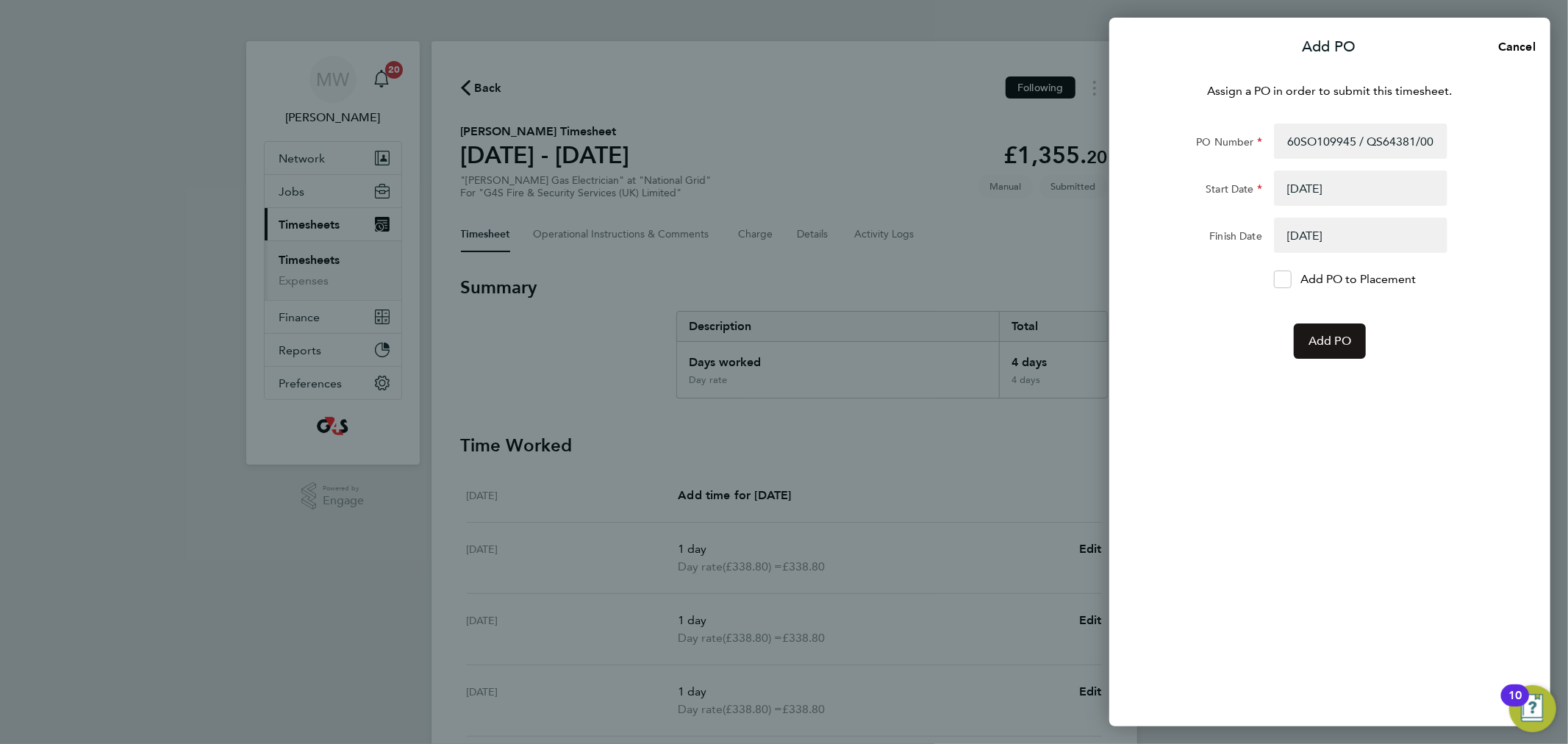
click at [1340, 344] on span "Add PO" at bounding box center [1330, 340] width 43 height 15
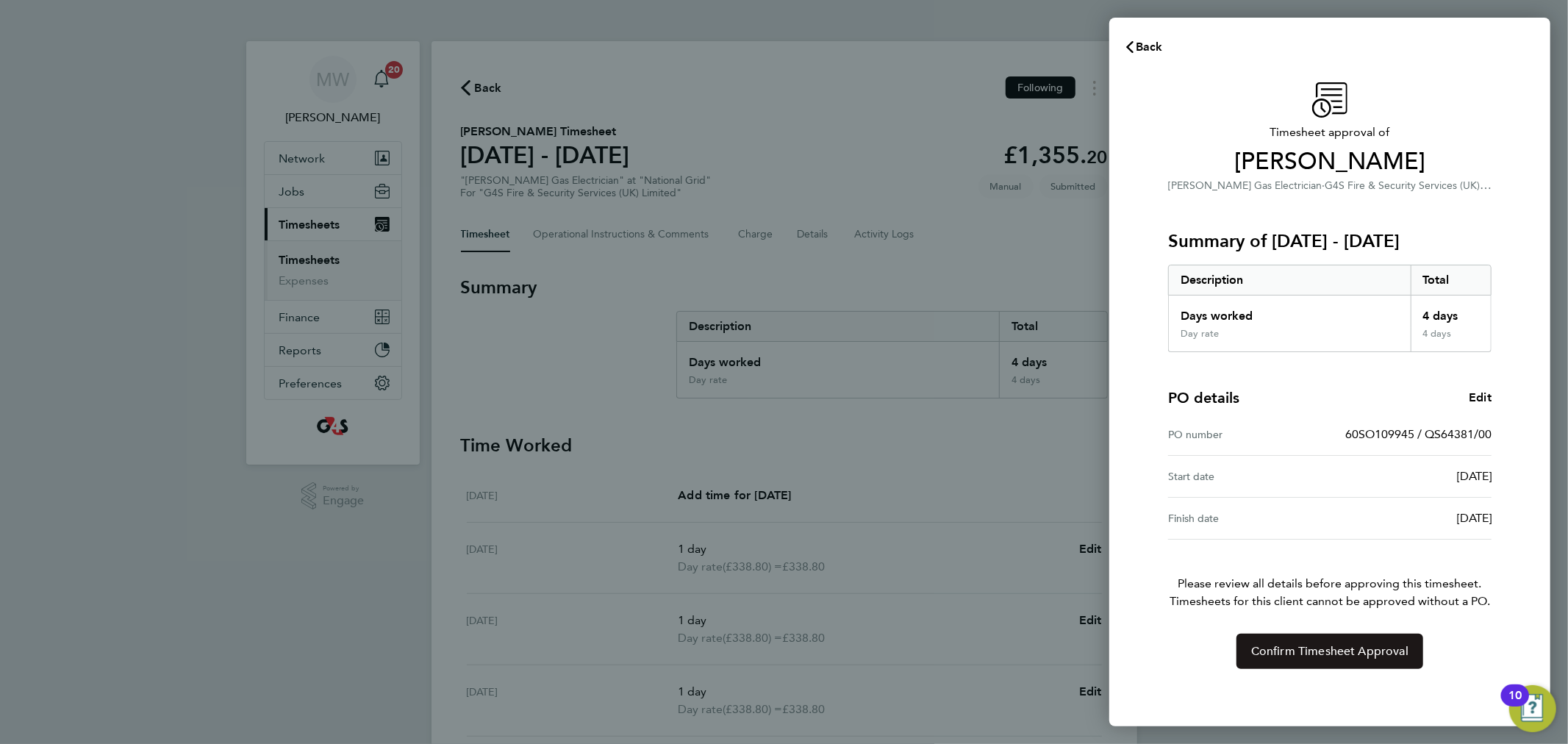
click at [1304, 648] on span "Confirm Timesheet Approval" at bounding box center [1329, 651] width 157 height 15
